Goal: Task Accomplishment & Management: Manage account settings

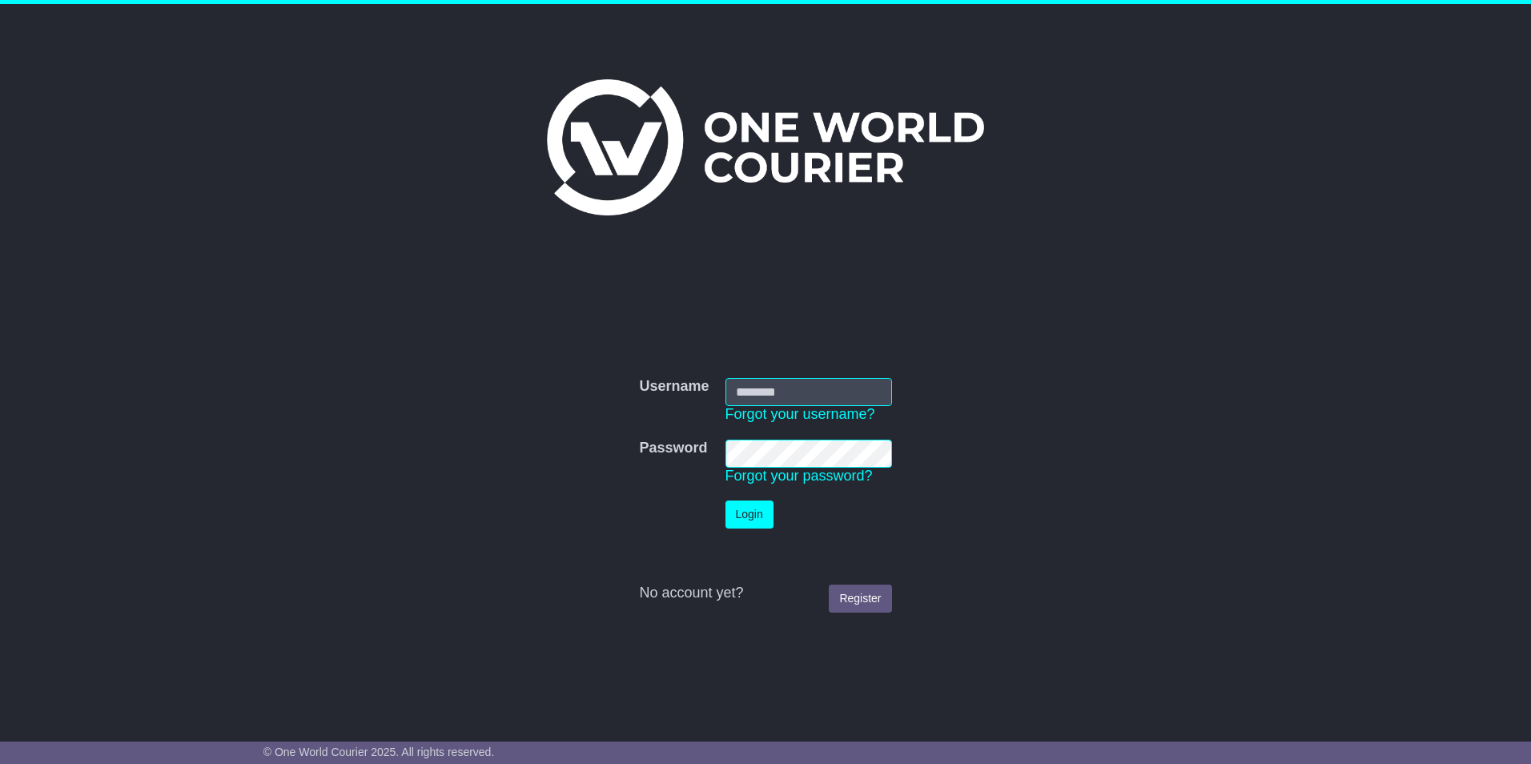
type input "**********"
click at [765, 513] on button "Login" at bounding box center [749, 514] width 48 height 28
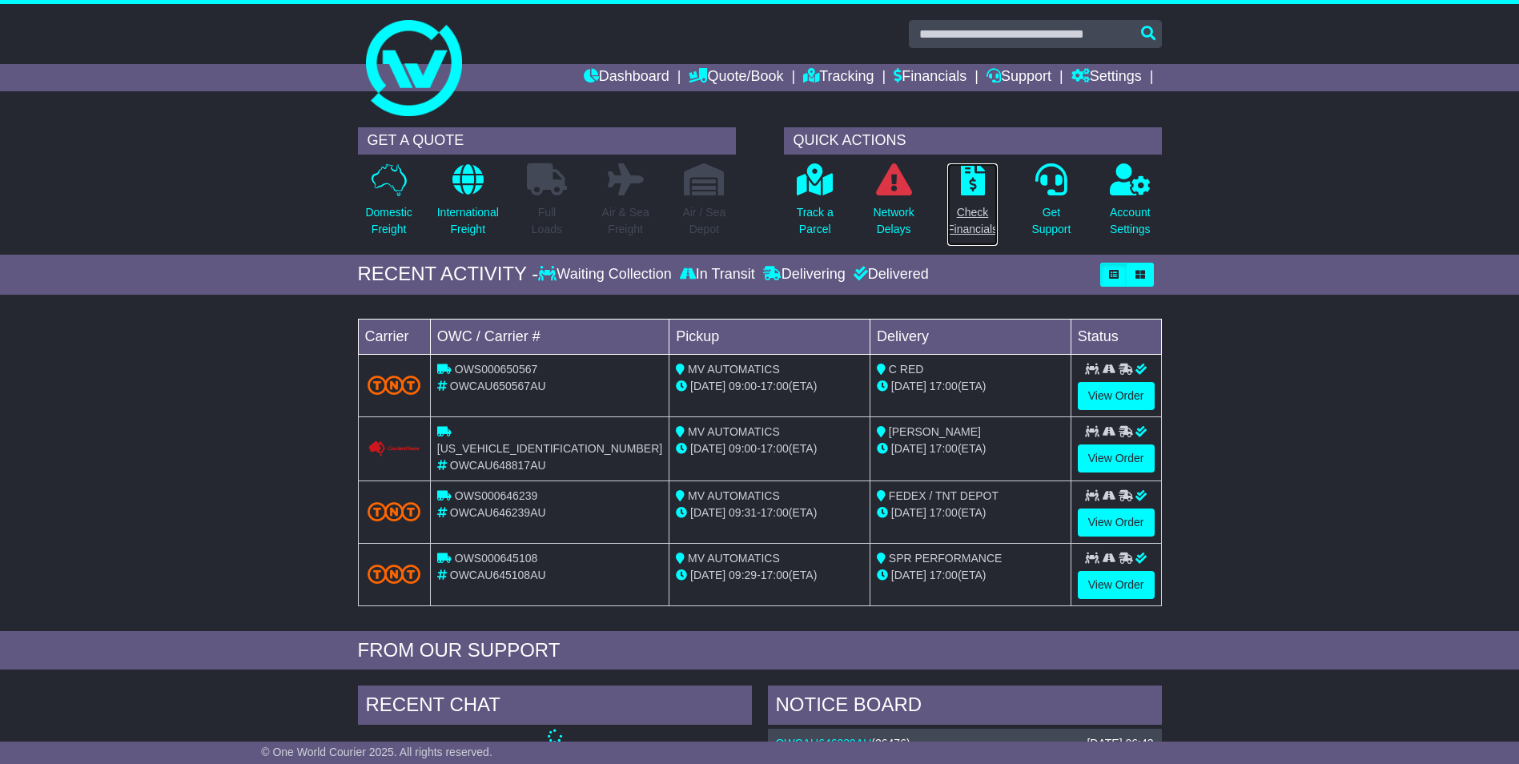
click at [979, 225] on p "Check Financials" at bounding box center [972, 221] width 50 height 34
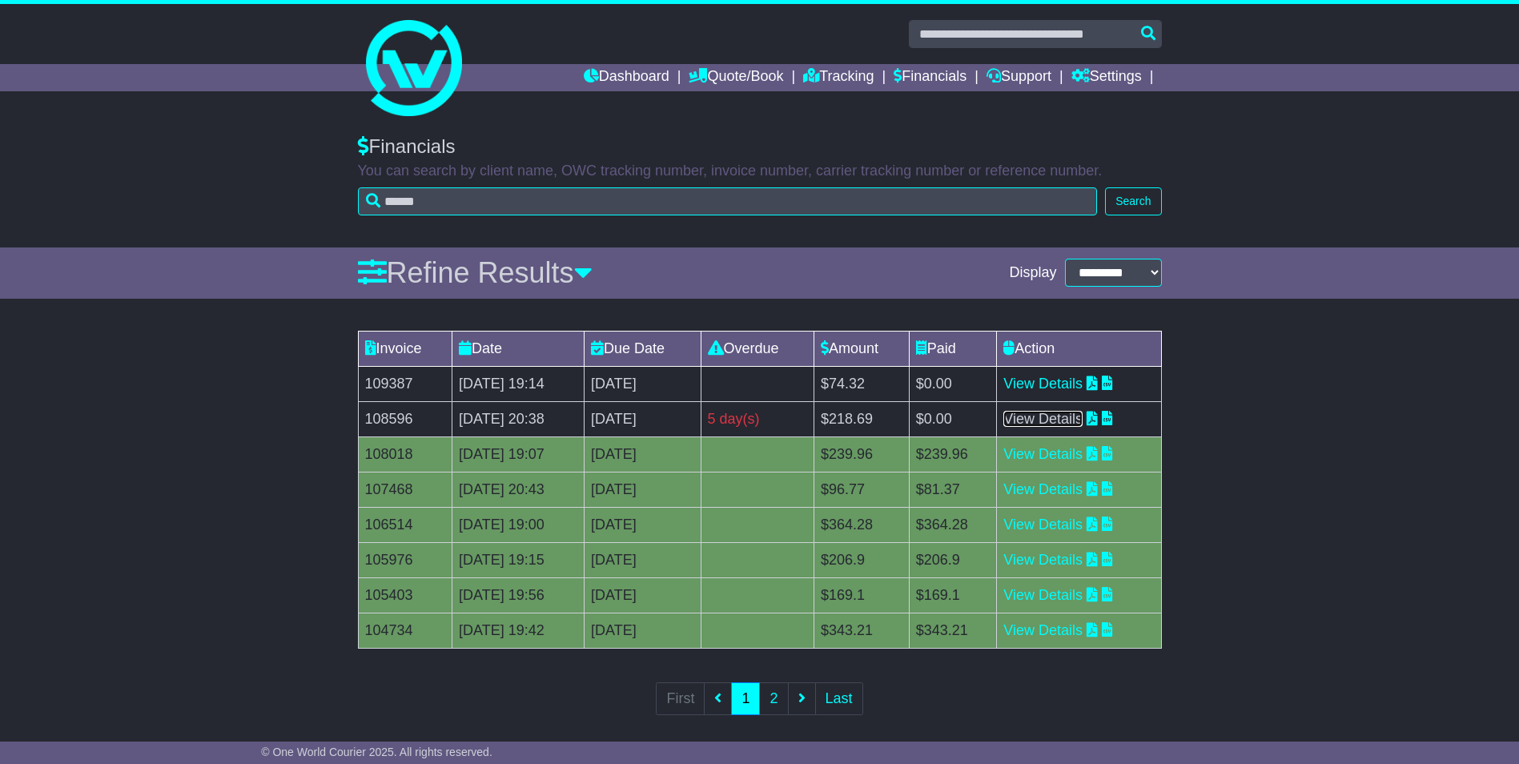
click at [1066, 417] on link "View Details" at bounding box center [1042, 419] width 79 height 16
click at [1082, 377] on link "View Details" at bounding box center [1042, 383] width 79 height 16
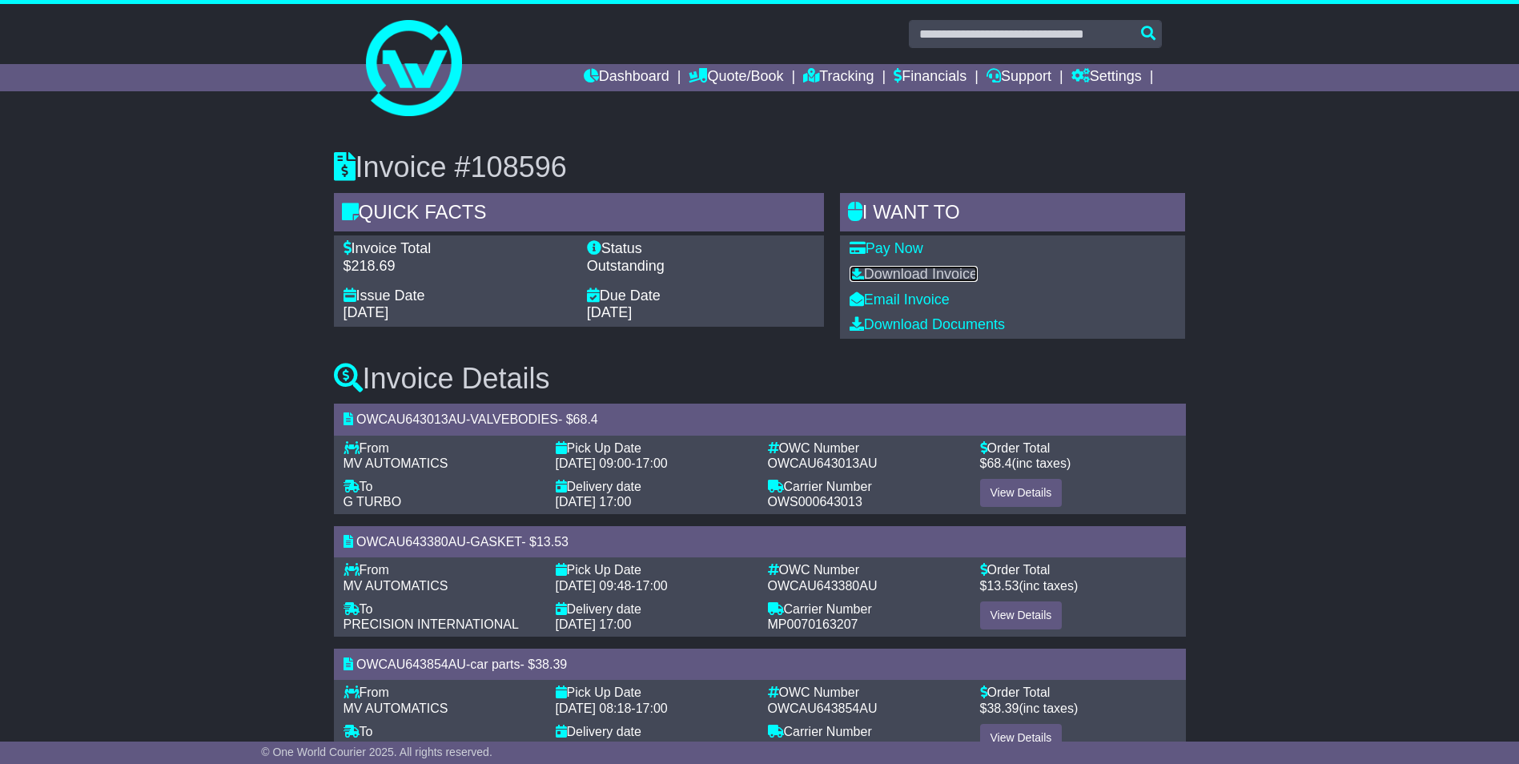
click at [926, 268] on link "Download Invoice" at bounding box center [913, 274] width 128 height 16
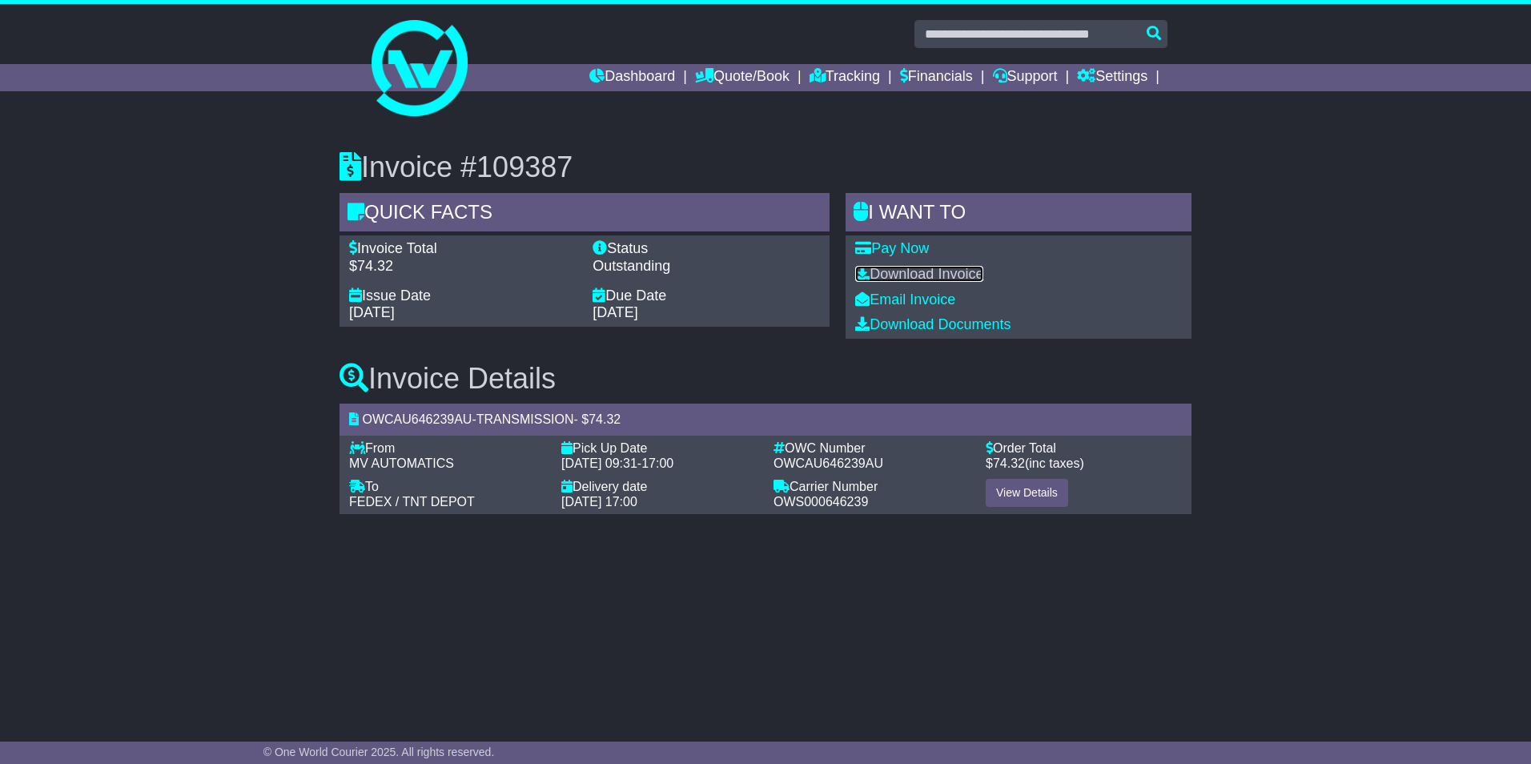
click at [920, 271] on link "Download Invoice" at bounding box center [919, 274] width 128 height 16
click at [1030, 495] on link "View Details" at bounding box center [1027, 493] width 82 height 28
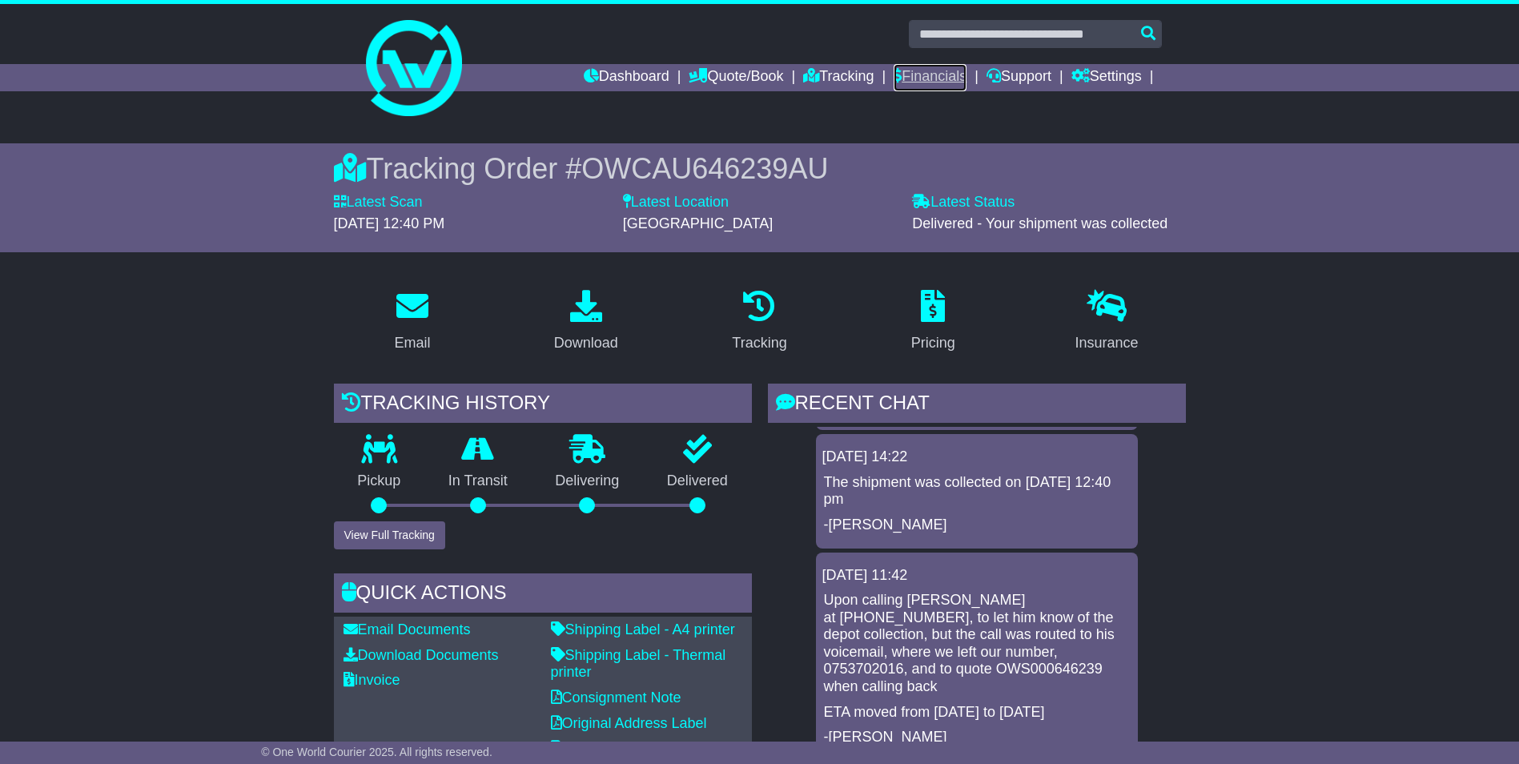
click at [915, 73] on link "Financials" at bounding box center [929, 77] width 73 height 27
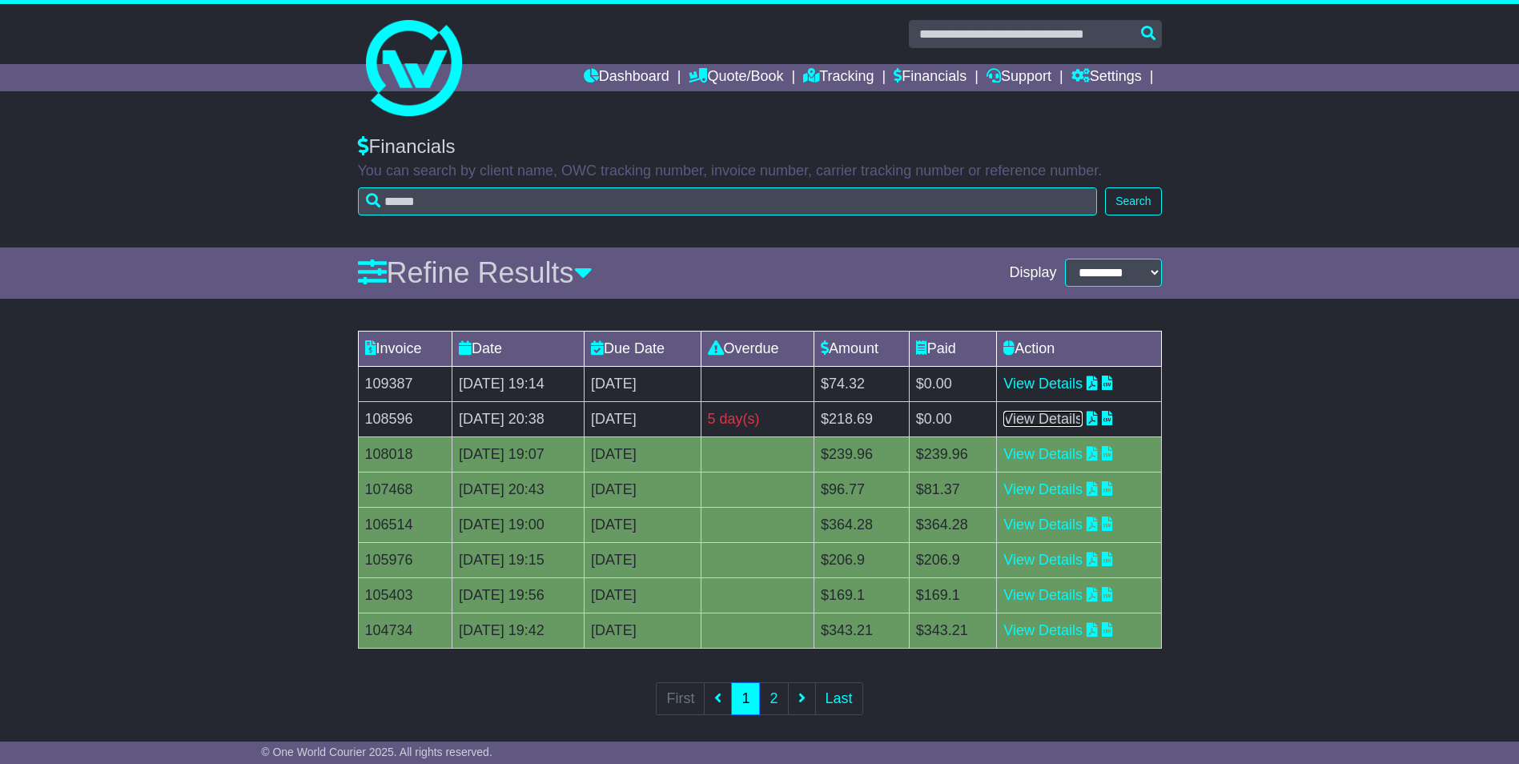
click at [1058, 424] on link "View Details" at bounding box center [1042, 419] width 79 height 16
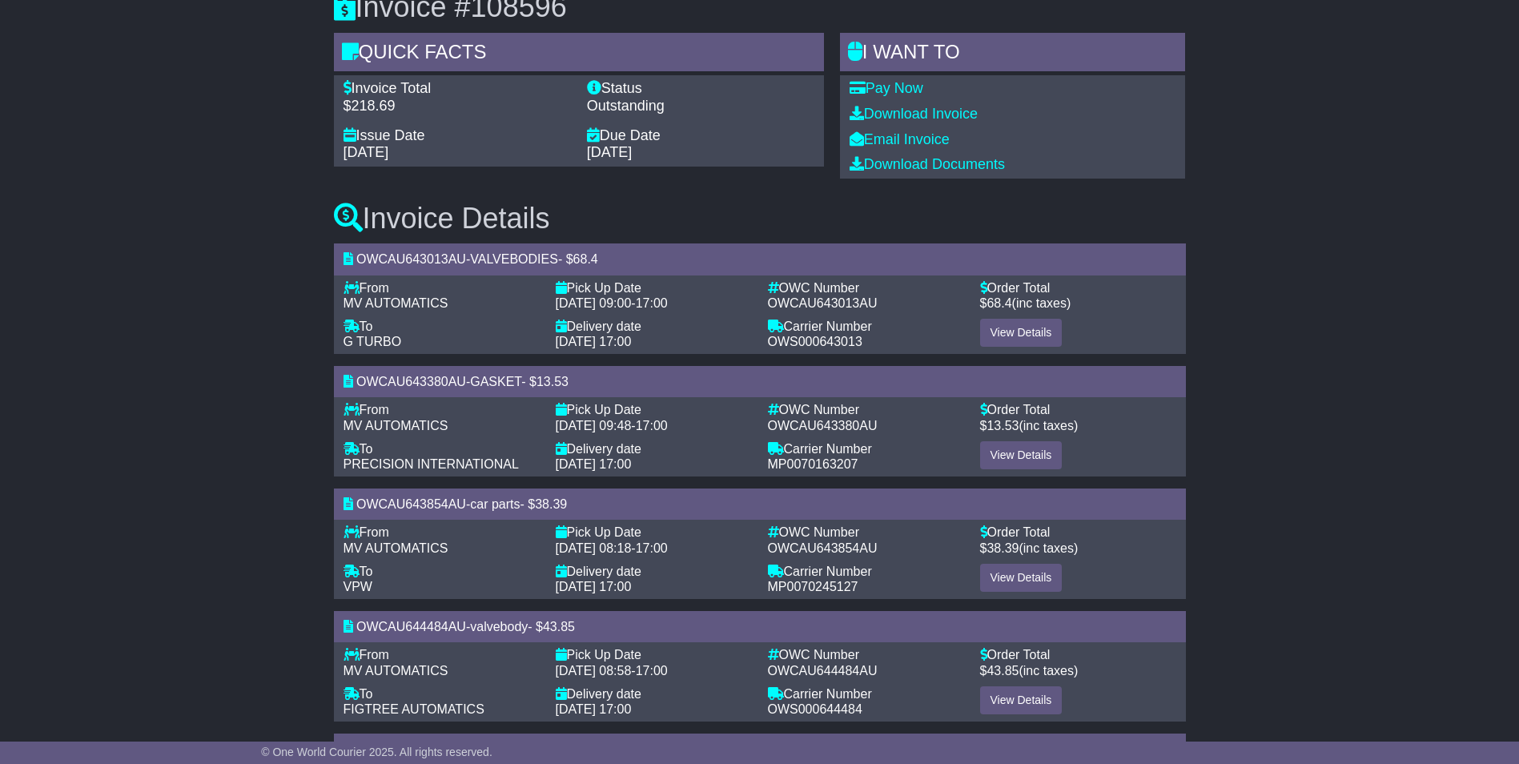
scroll to position [240, 0]
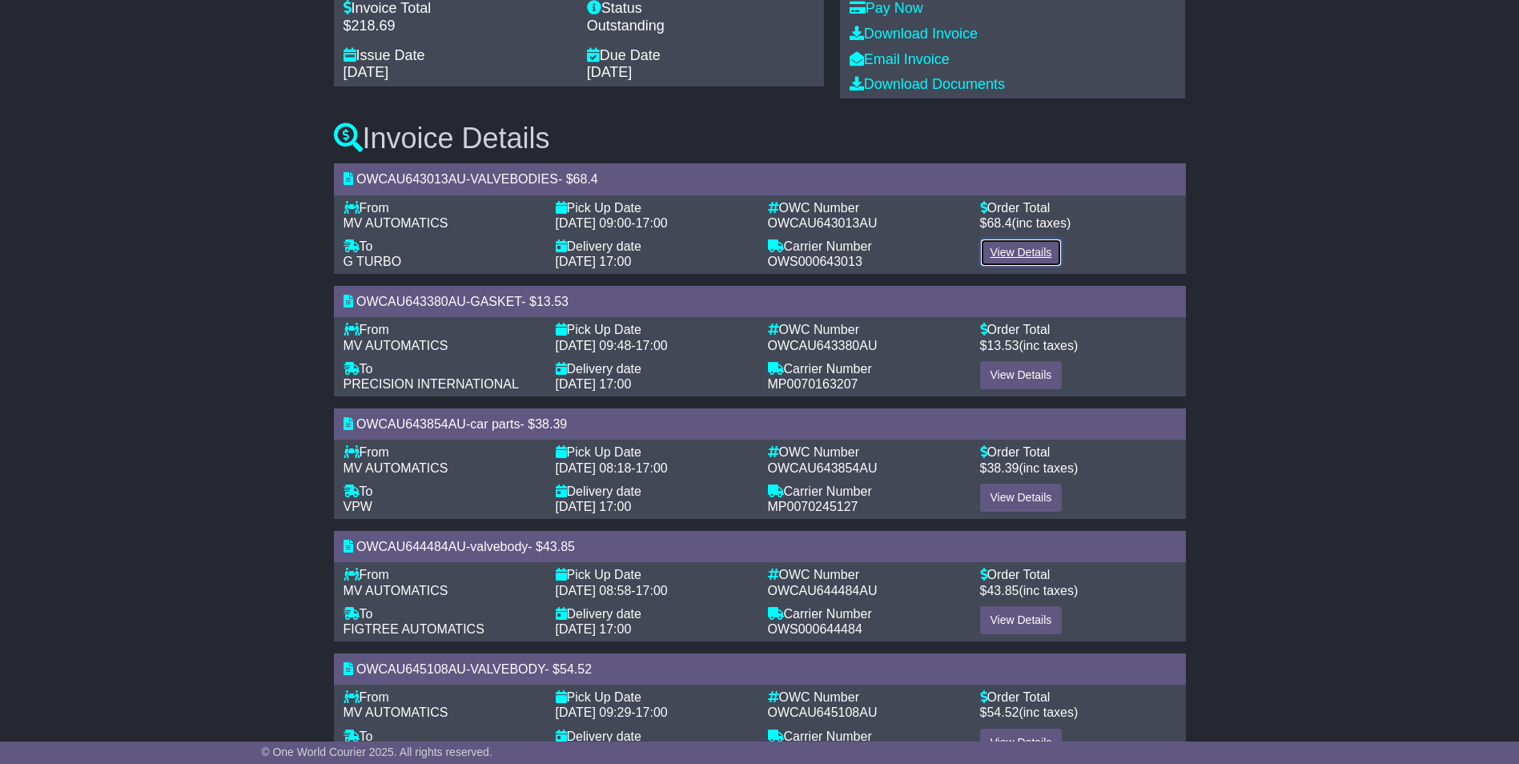
click at [1036, 254] on link "View Details" at bounding box center [1021, 253] width 82 height 28
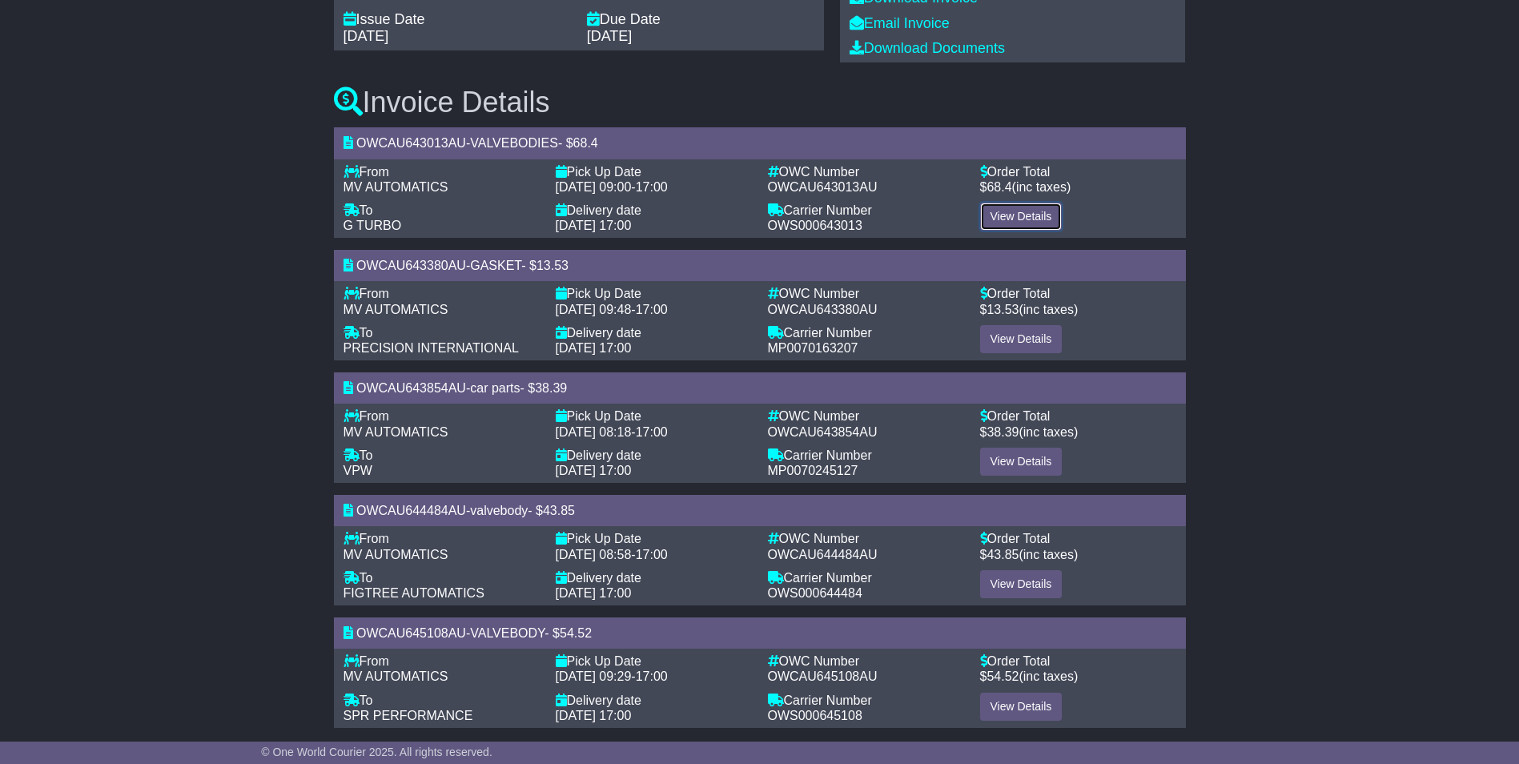
scroll to position [292, 0]
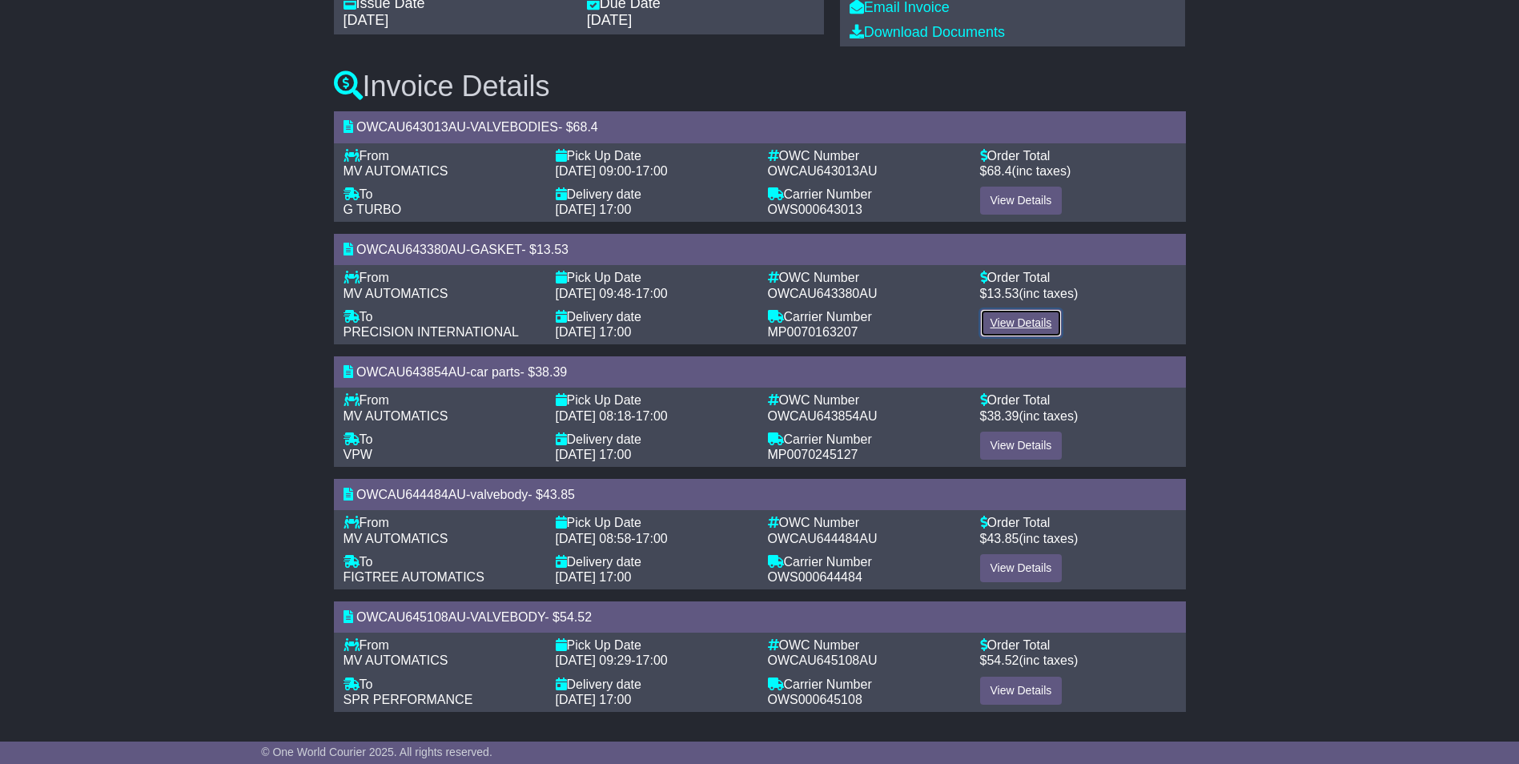
click at [1027, 315] on link "View Details" at bounding box center [1021, 323] width 82 height 28
click at [1020, 436] on link "View Details" at bounding box center [1021, 446] width 82 height 28
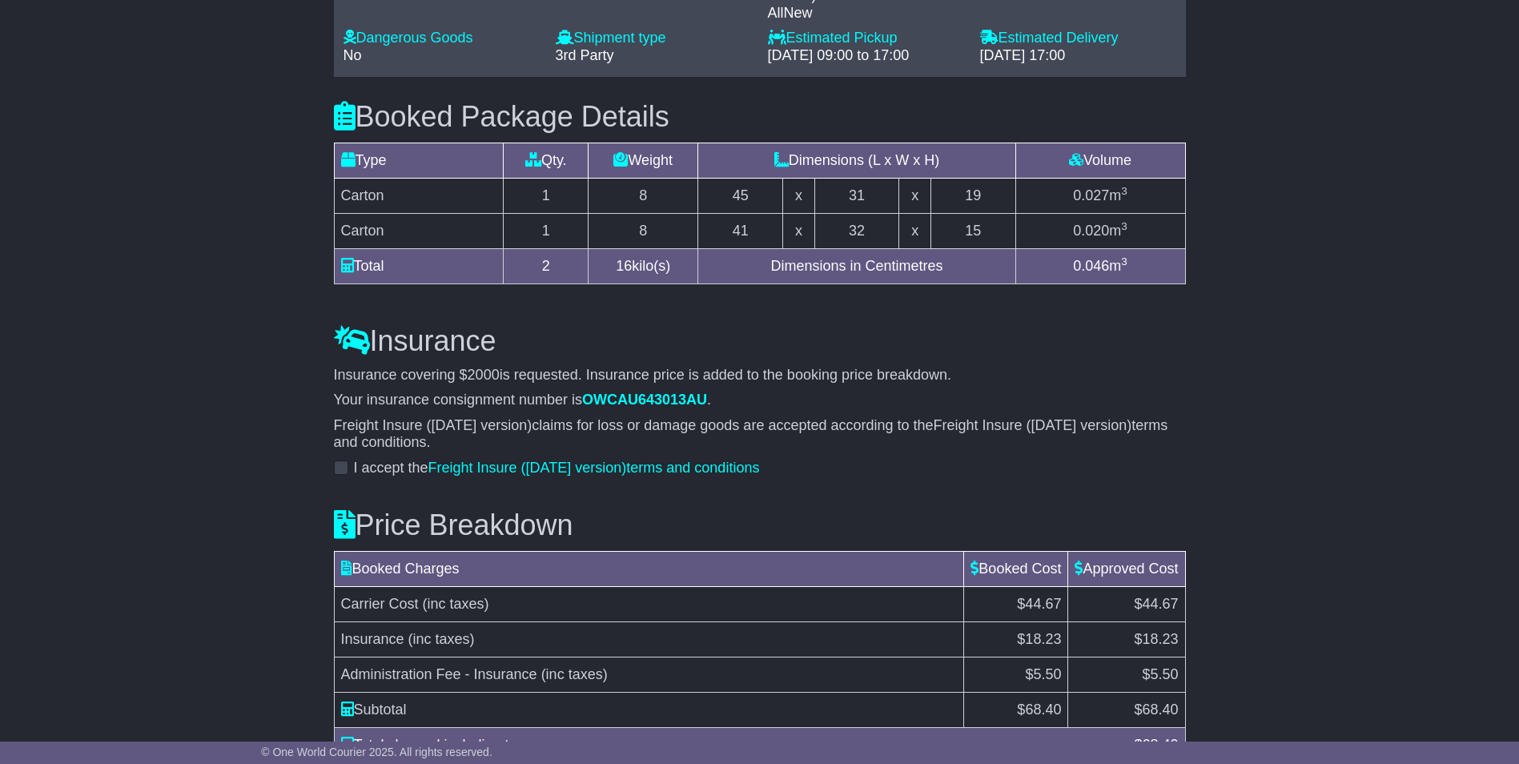
scroll to position [1041, 0]
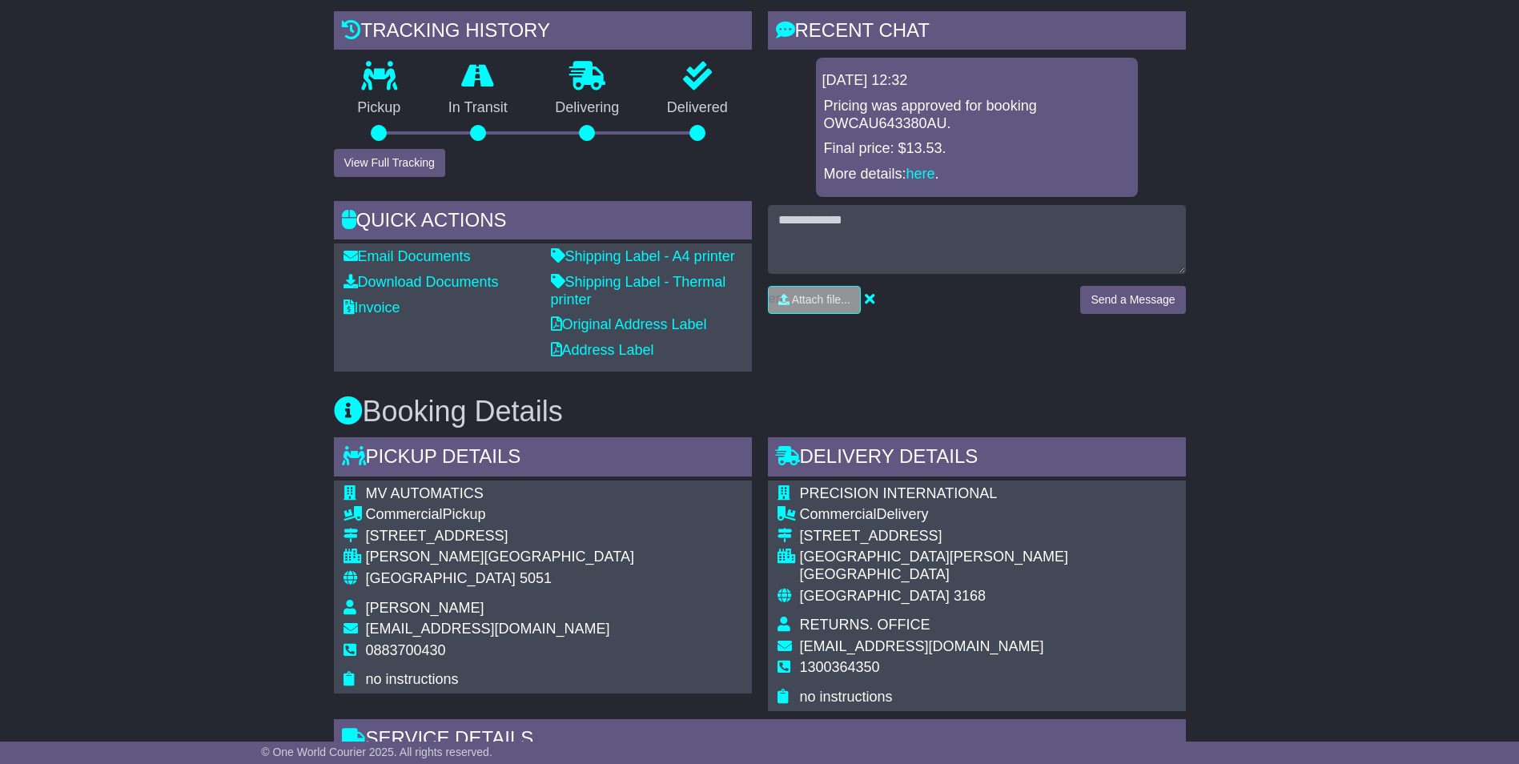
scroll to position [124, 0]
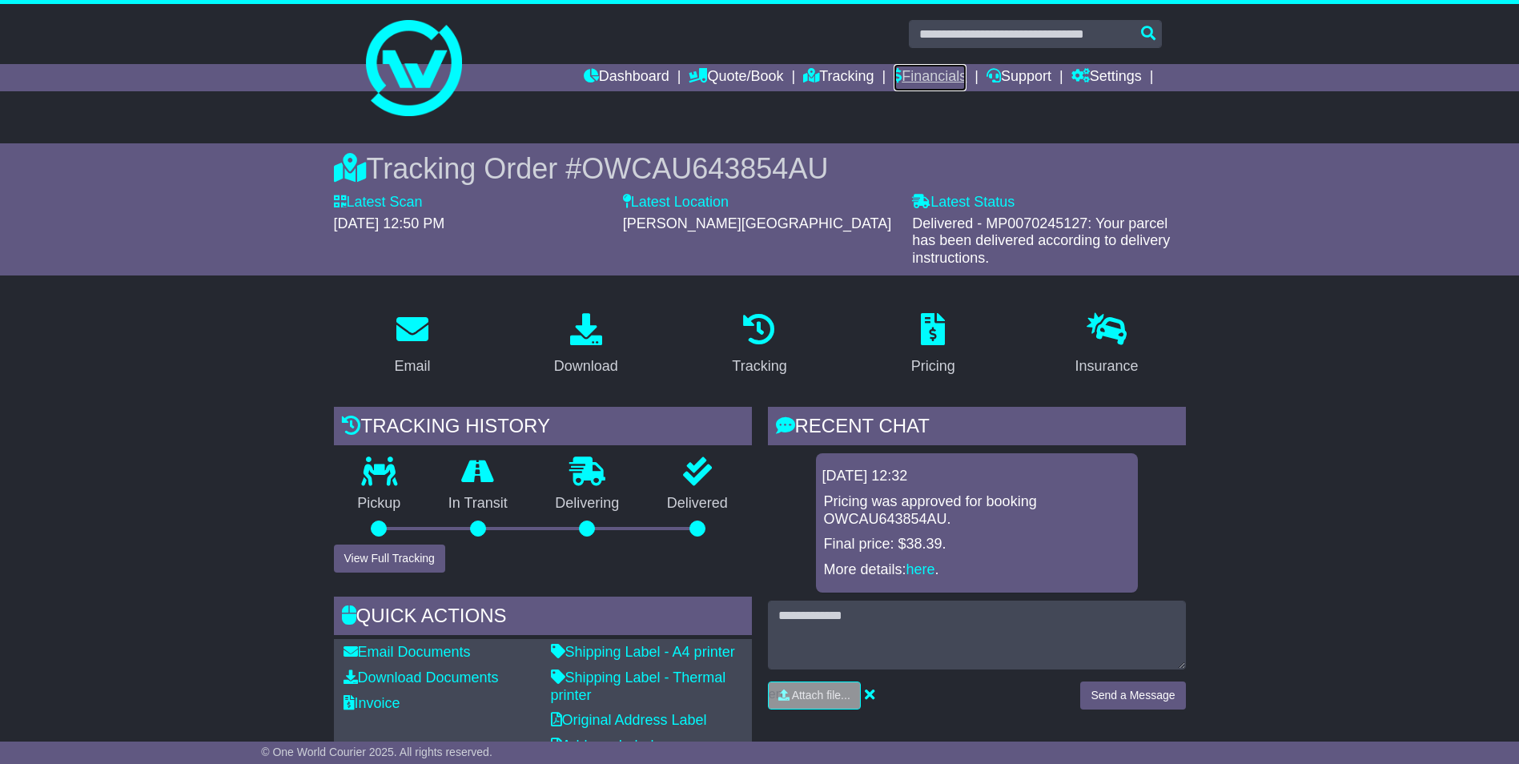
click at [917, 81] on link "Financials" at bounding box center [929, 77] width 73 height 27
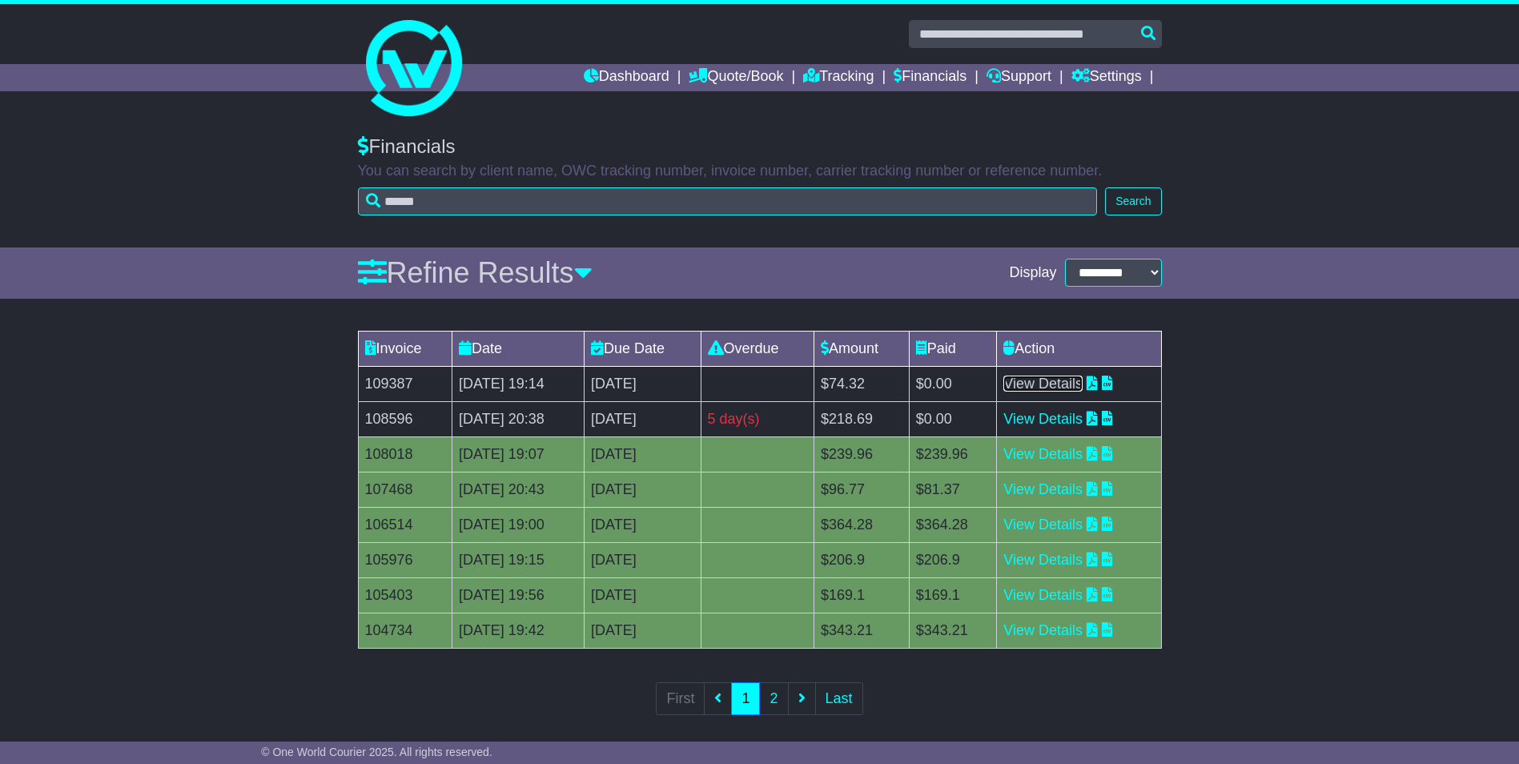
click at [1081, 385] on link "View Details" at bounding box center [1042, 383] width 79 height 16
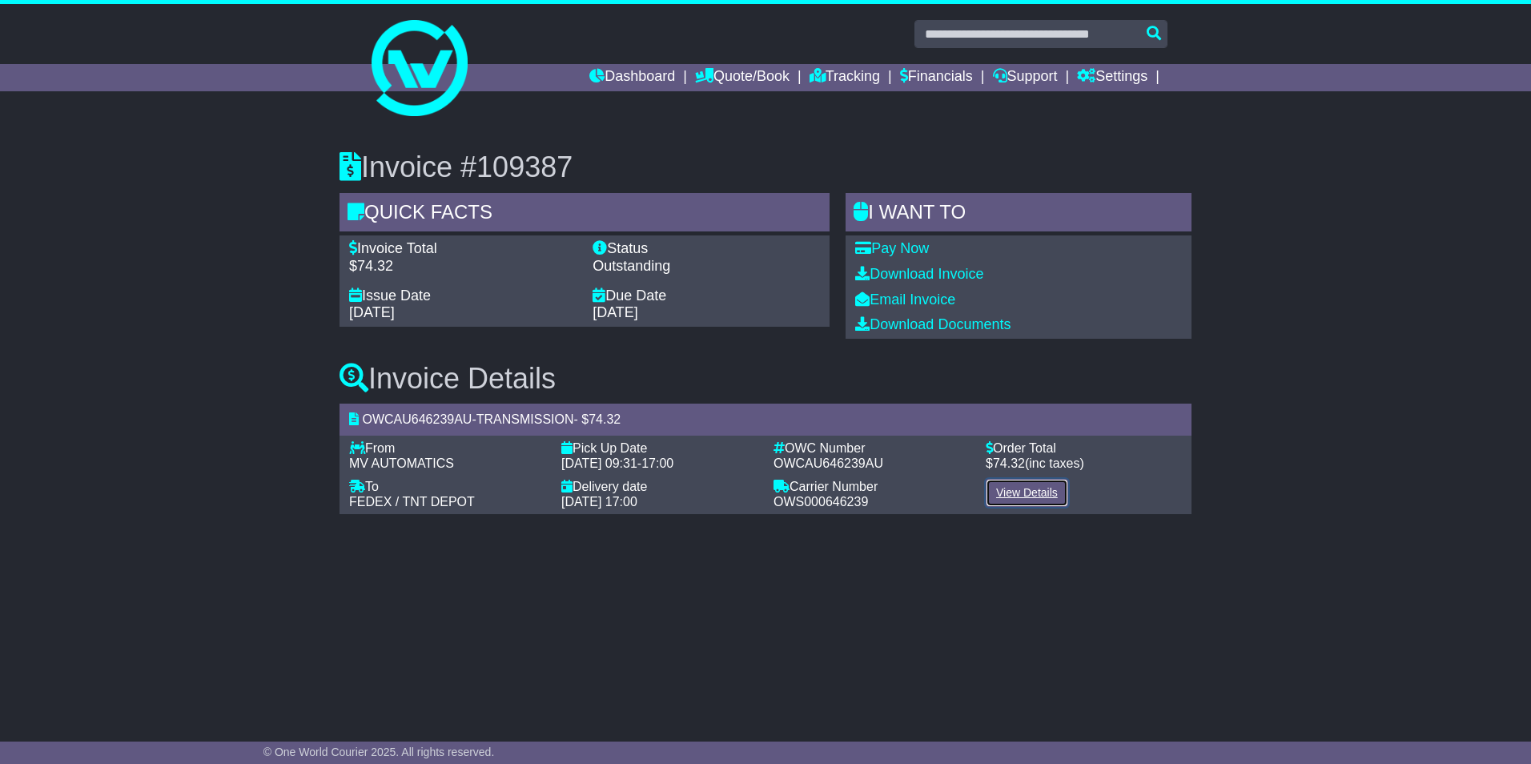
click at [1036, 491] on link "View Details" at bounding box center [1027, 493] width 82 height 28
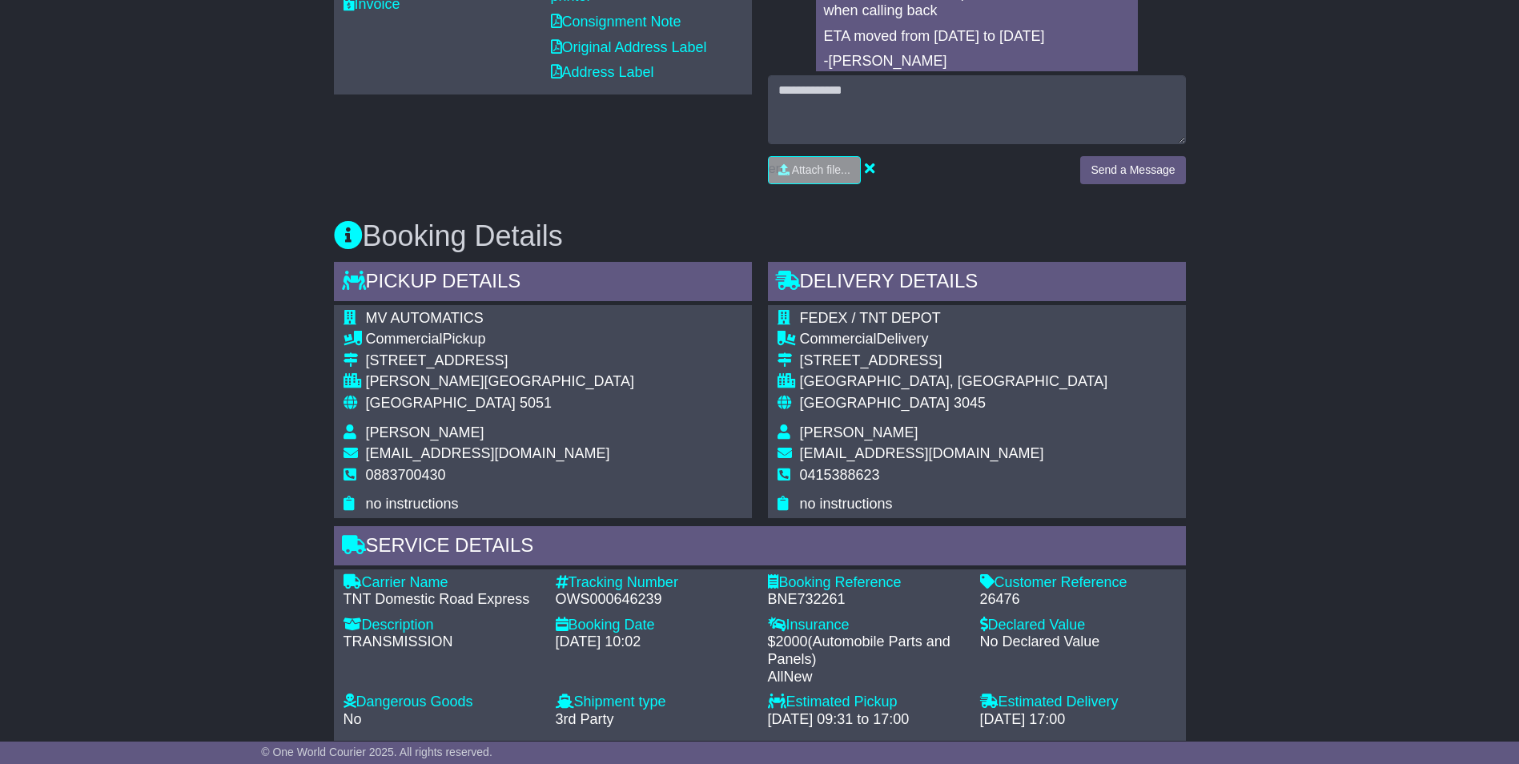
scroll to position [35, 0]
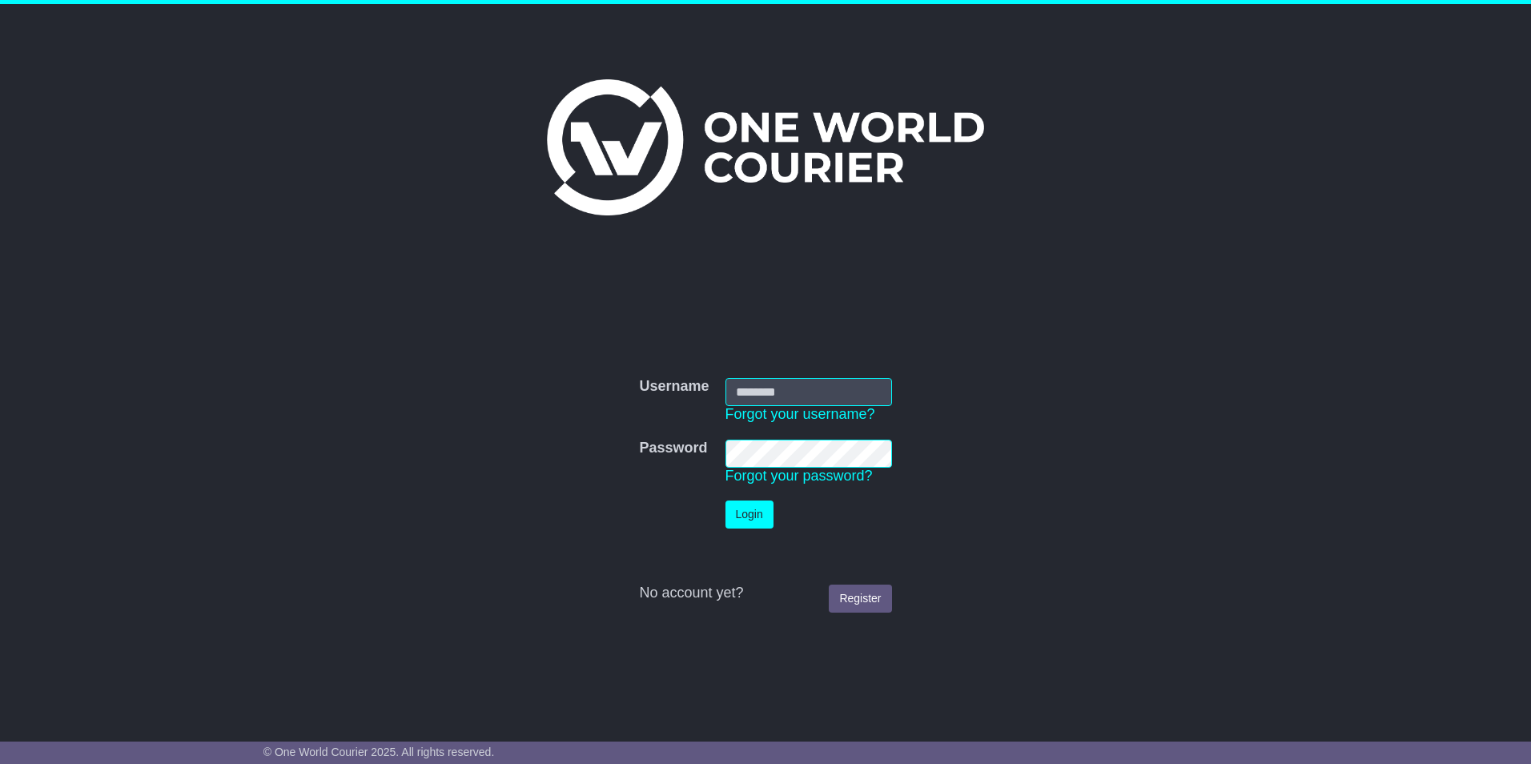
type input "**********"
click at [748, 504] on button "Login" at bounding box center [749, 514] width 48 height 28
